Goal: Task Accomplishment & Management: Manage account settings

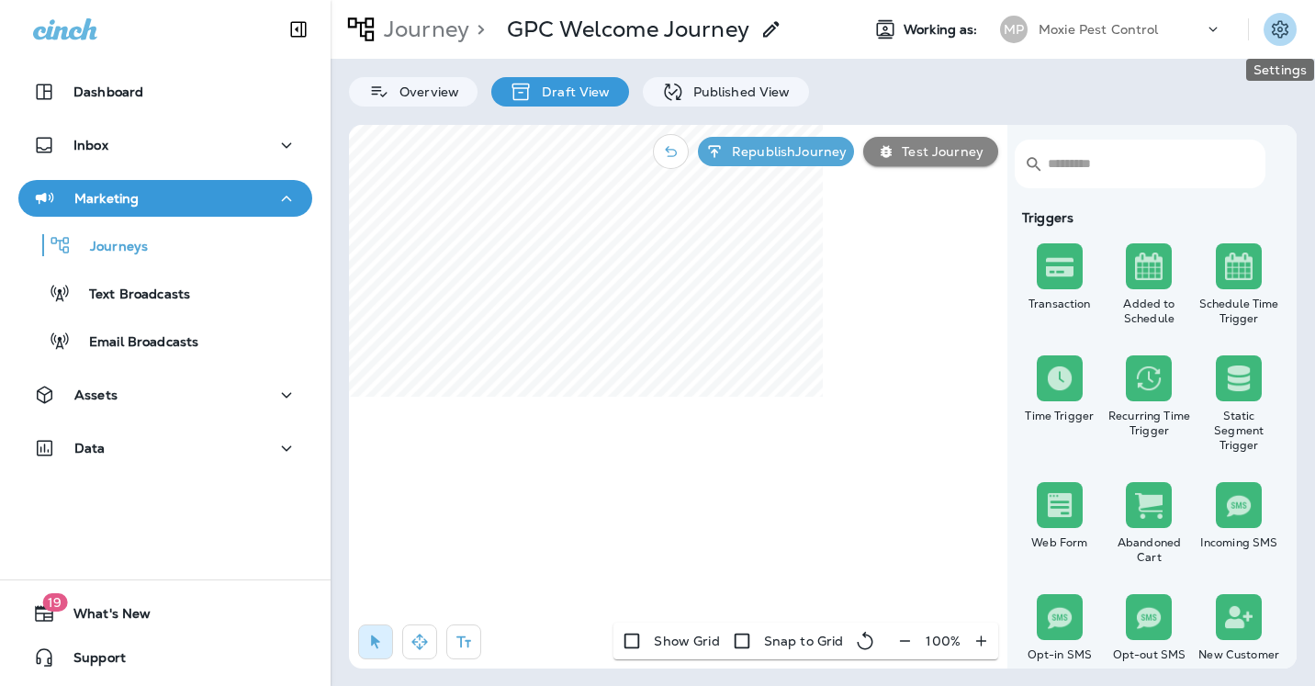
click at [1276, 37] on icon "Settings" at bounding box center [1280, 29] width 22 height 22
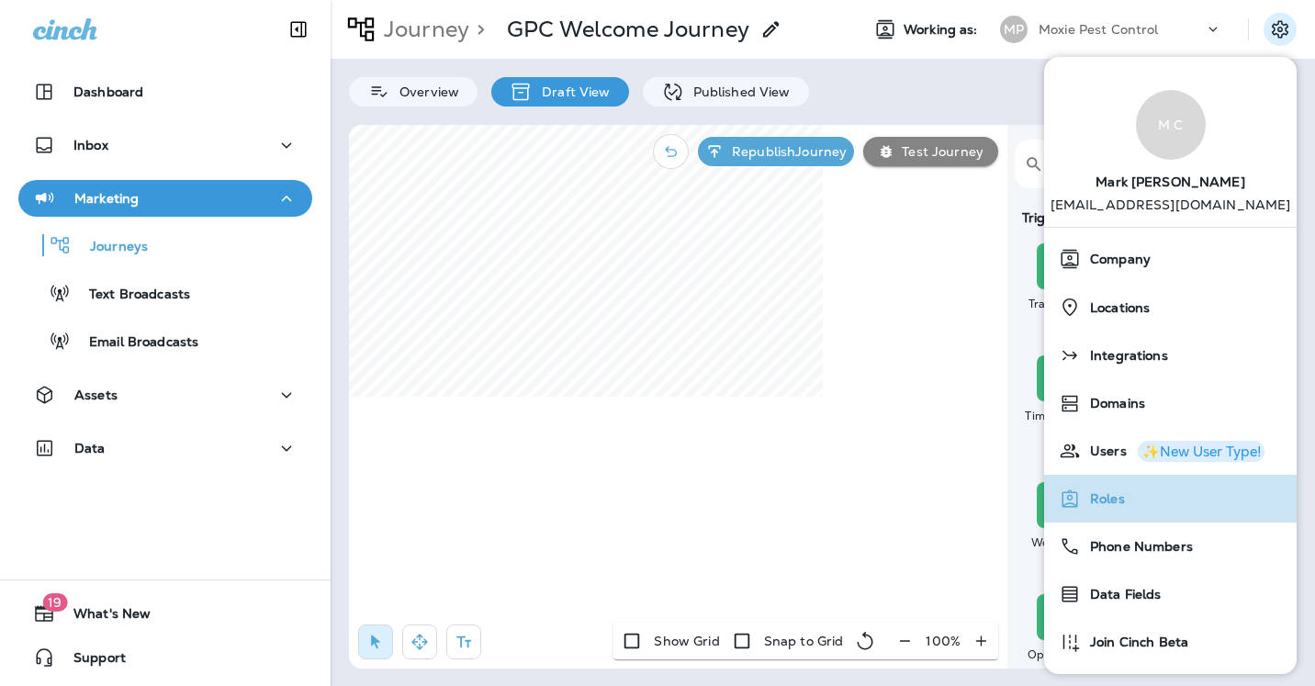
click at [1115, 502] on span "Roles" at bounding box center [1103, 499] width 44 height 16
